Goal: Task Accomplishment & Management: Manage account settings

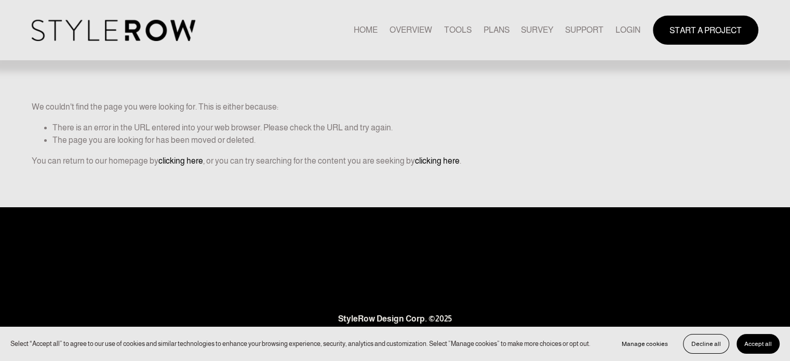
click at [624, 30] on link "LOGIN" at bounding box center [628, 30] width 25 height 14
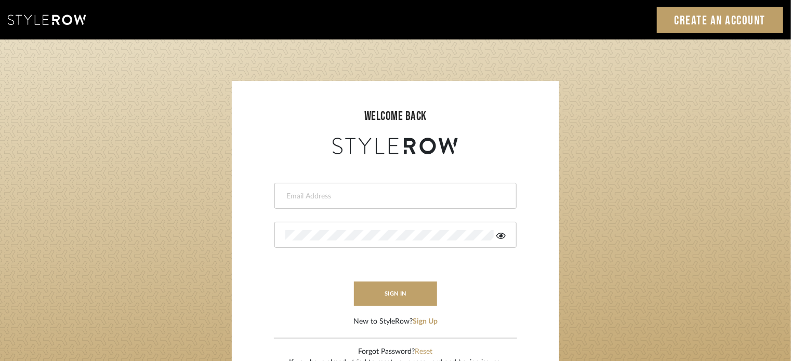
type input "ktyler@morgantewilson.com"
drag, startPoint x: 0, startPoint y: 0, endPoint x: 392, endPoint y: 291, distance: 487.9
click at [392, 291] on button "sign in" at bounding box center [395, 294] width 83 height 24
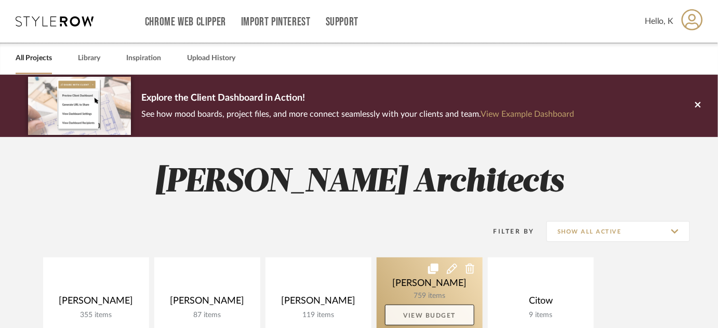
scroll to position [94, 0]
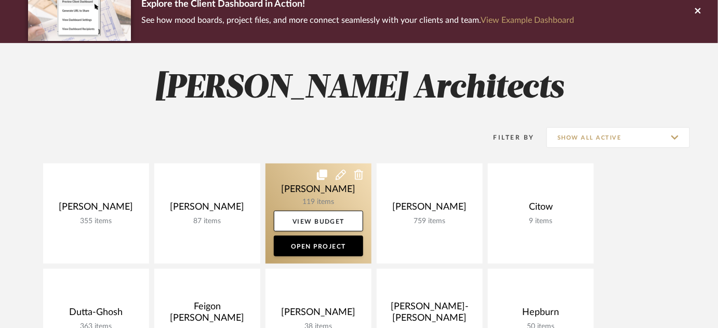
click at [327, 192] on link at bounding box center [318, 214] width 106 height 100
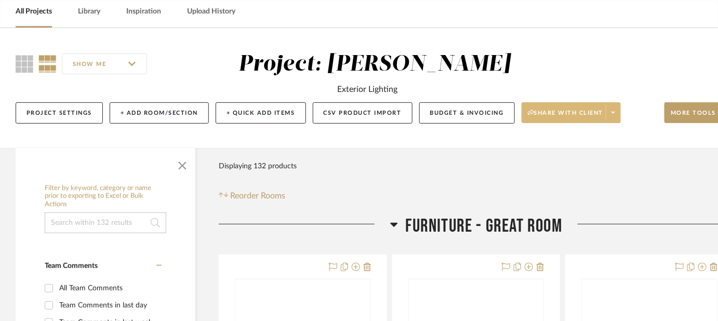
scroll to position [141, 0]
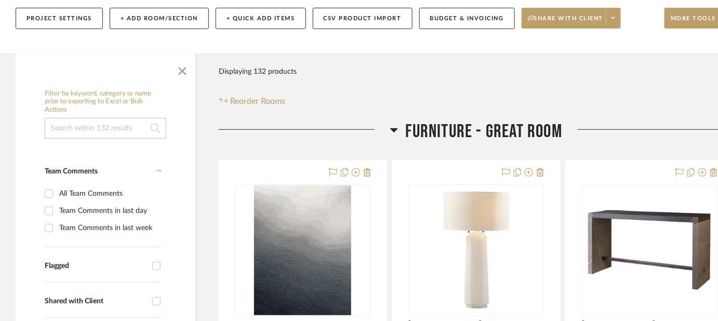
click at [183, 73] on span "button" at bounding box center [182, 69] width 25 height 25
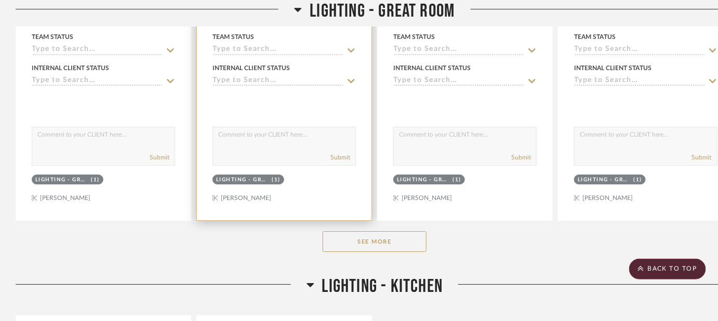
scroll to position [1133, 0]
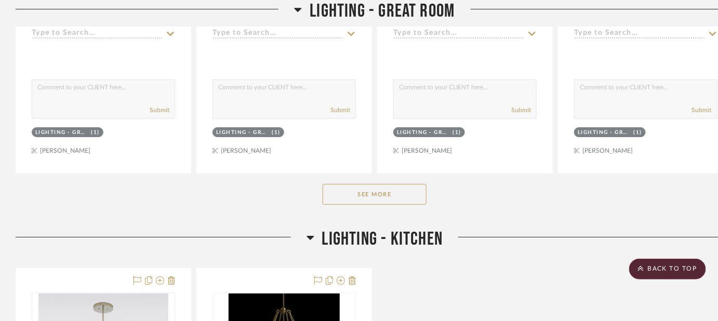
click at [341, 188] on button "See More" at bounding box center [375, 194] width 104 height 21
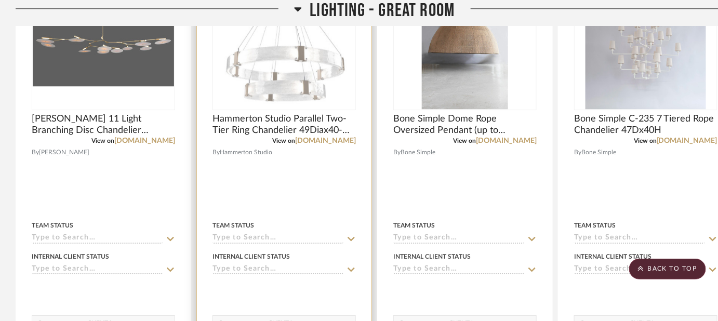
scroll to position [992, 0]
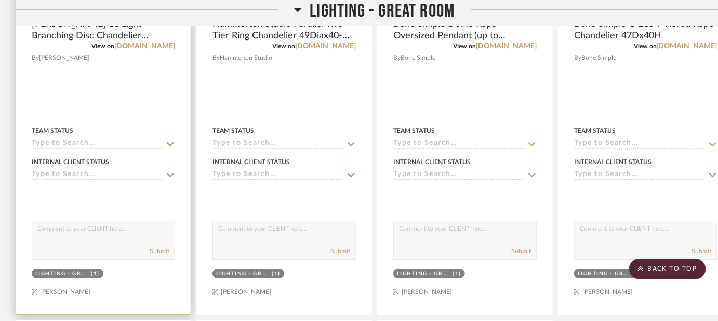
click at [150, 228] on textarea at bounding box center [103, 231] width 142 height 20
type textarea "This can be one big one"
click at [165, 251] on button "Submit" at bounding box center [160, 251] width 20 height 9
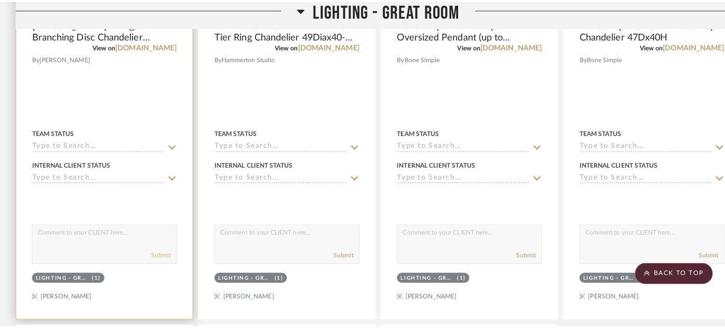
scroll to position [0, 0]
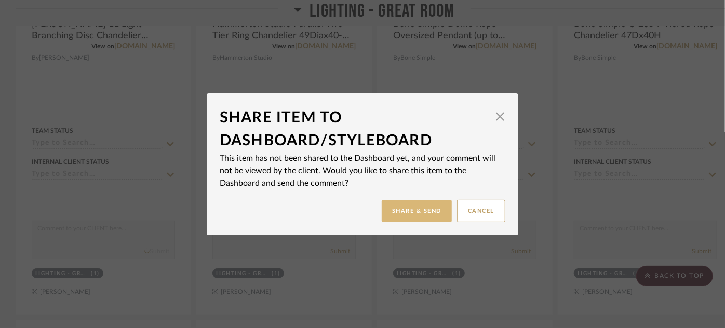
click at [435, 212] on button "Share & Send" at bounding box center [417, 211] width 70 height 22
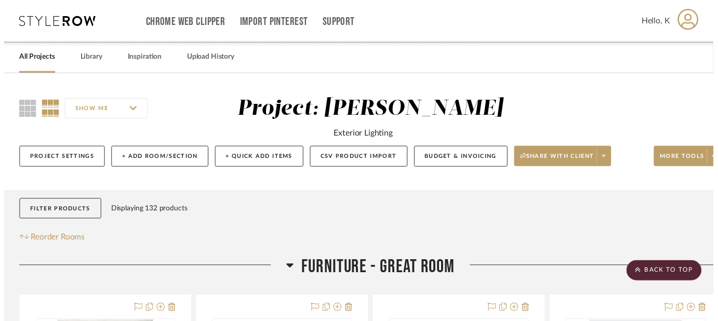
scroll to position [992, 0]
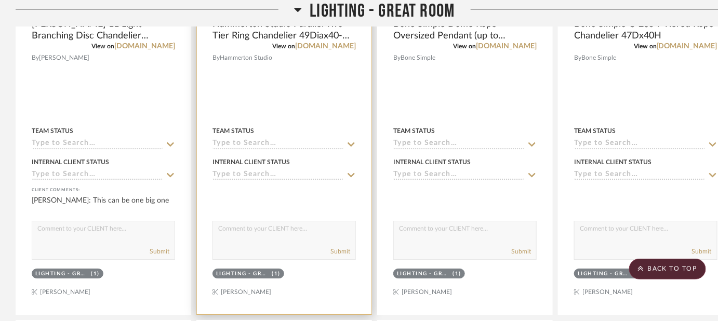
click at [233, 230] on textarea at bounding box center [284, 231] width 142 height 20
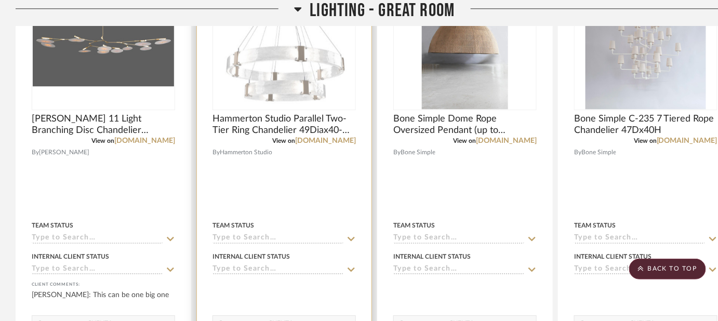
scroll to position [944, 0]
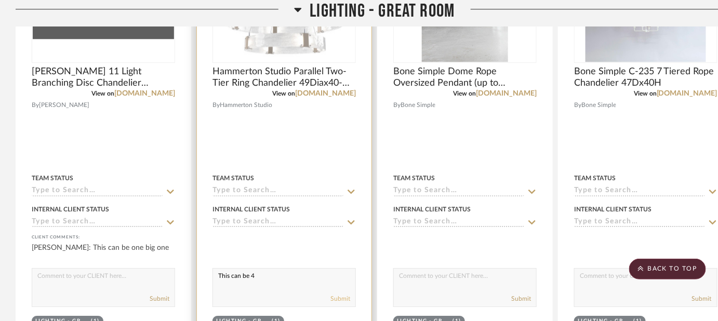
type textarea "This can be 4"
click at [339, 299] on button "Submit" at bounding box center [340, 298] width 20 height 9
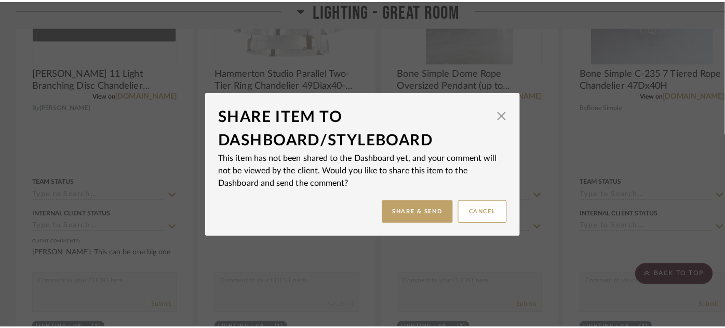
scroll to position [0, 0]
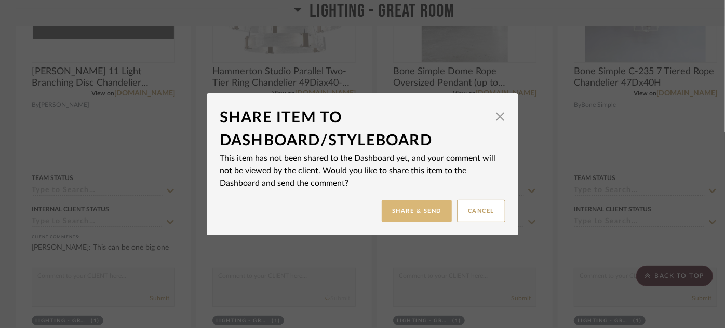
click at [399, 215] on button "Share & Send" at bounding box center [417, 211] width 70 height 22
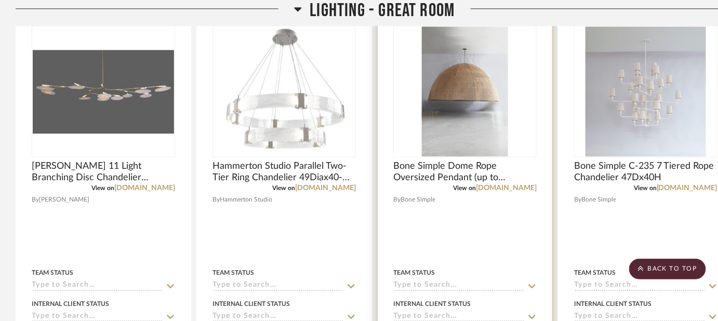
scroll to position [944, 0]
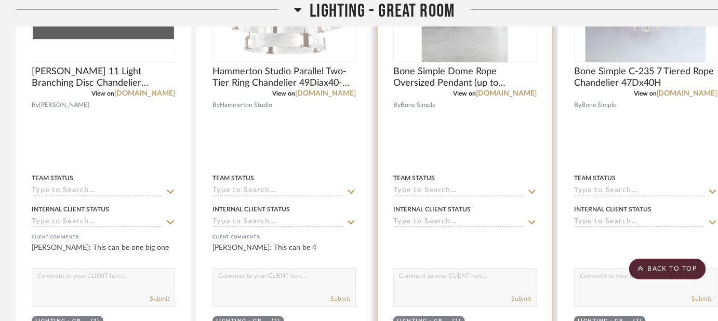
click at [447, 273] on textarea at bounding box center [465, 279] width 142 height 20
type textarea "This could be one giant one"
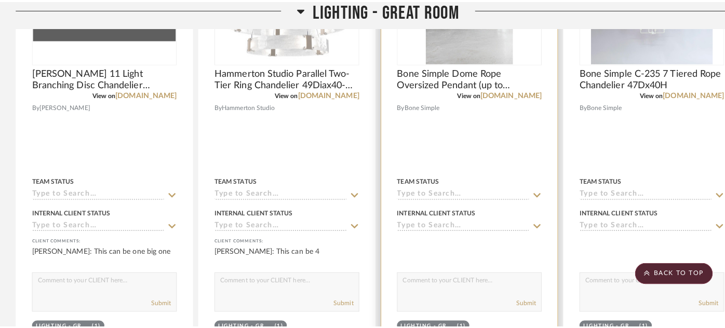
scroll to position [0, 0]
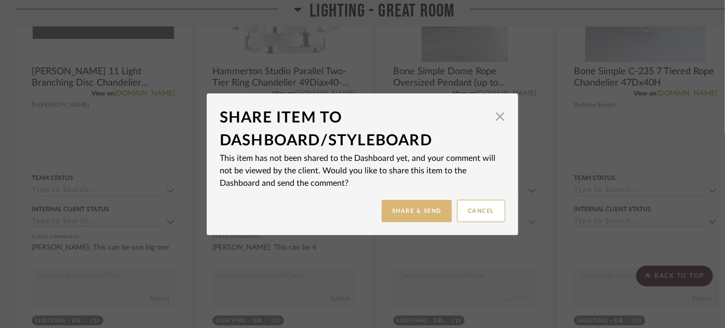
click at [413, 205] on button "Share & Send" at bounding box center [417, 211] width 70 height 22
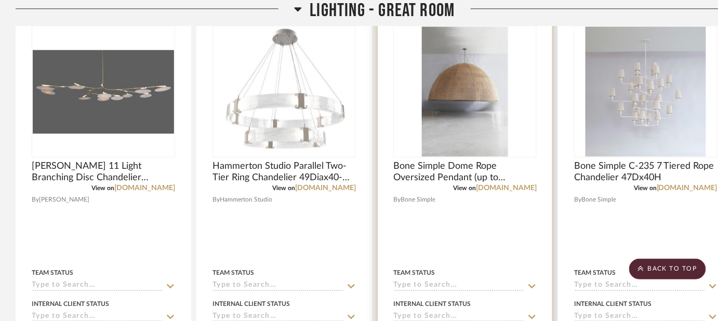
scroll to position [944, 0]
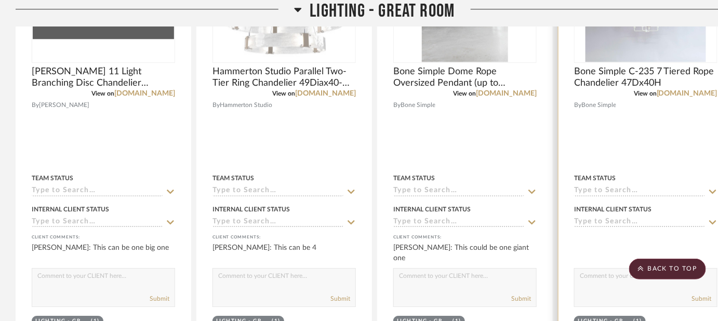
click at [608, 278] on textarea at bounding box center [646, 279] width 142 height 20
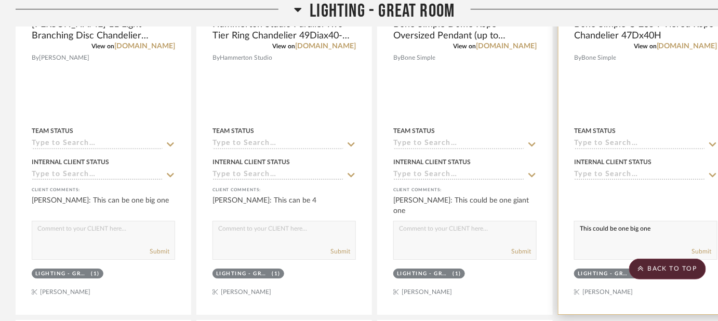
type textarea "This could be one big one"
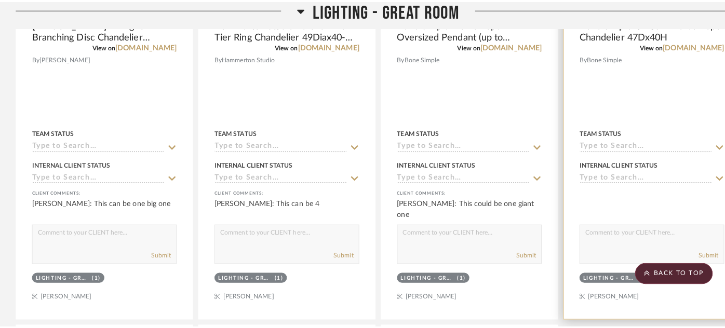
scroll to position [0, 0]
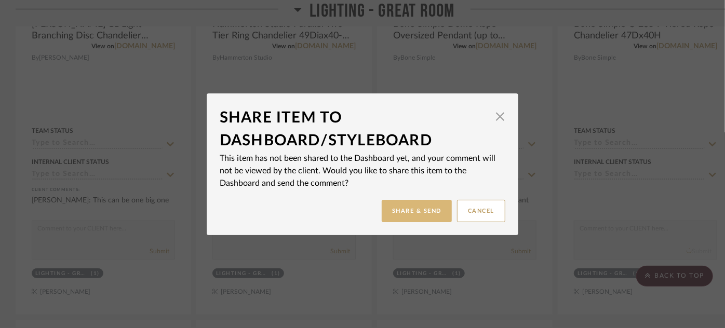
click at [407, 213] on button "Share & Send" at bounding box center [417, 211] width 70 height 22
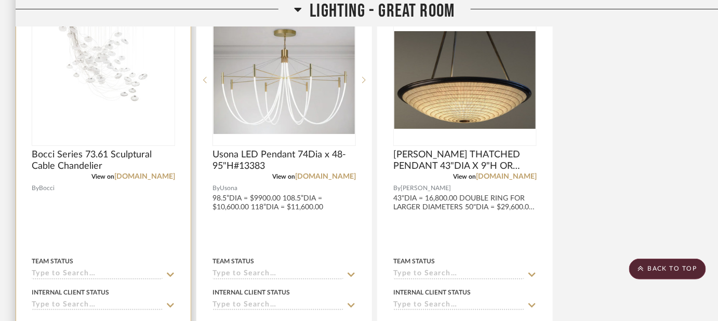
scroll to position [1464, 0]
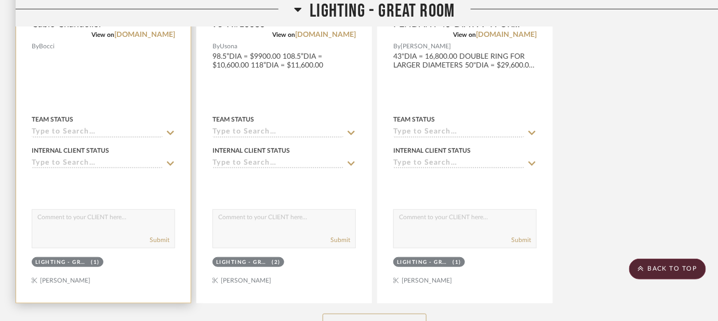
click at [121, 215] on textarea at bounding box center [103, 220] width 142 height 20
type textarea "This could be one big one"
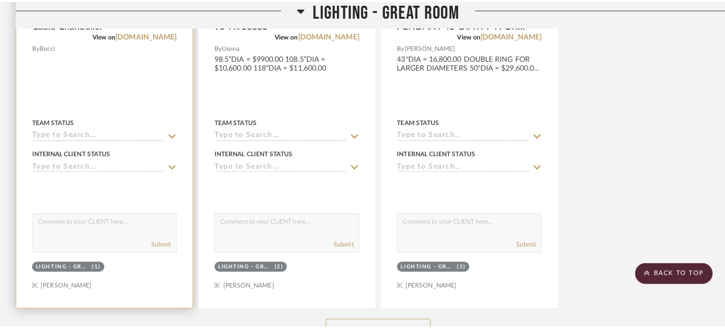
scroll to position [0, 0]
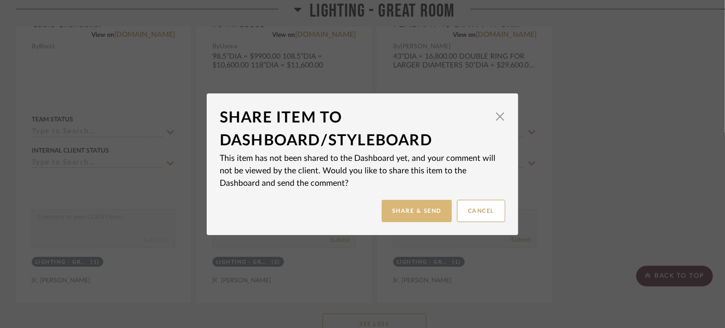
click at [407, 213] on button "Share & Send" at bounding box center [417, 211] width 70 height 22
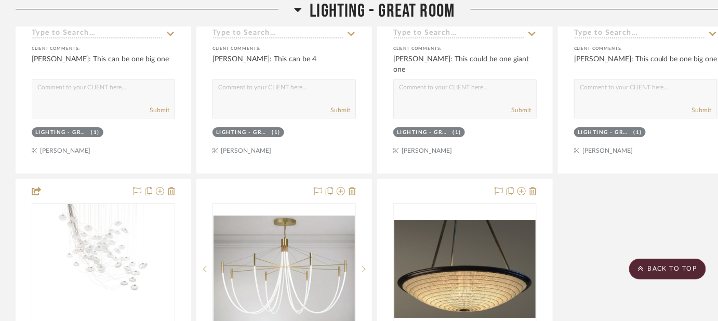
scroll to position [850, 0]
